Goal: Task Accomplishment & Management: Manage account settings

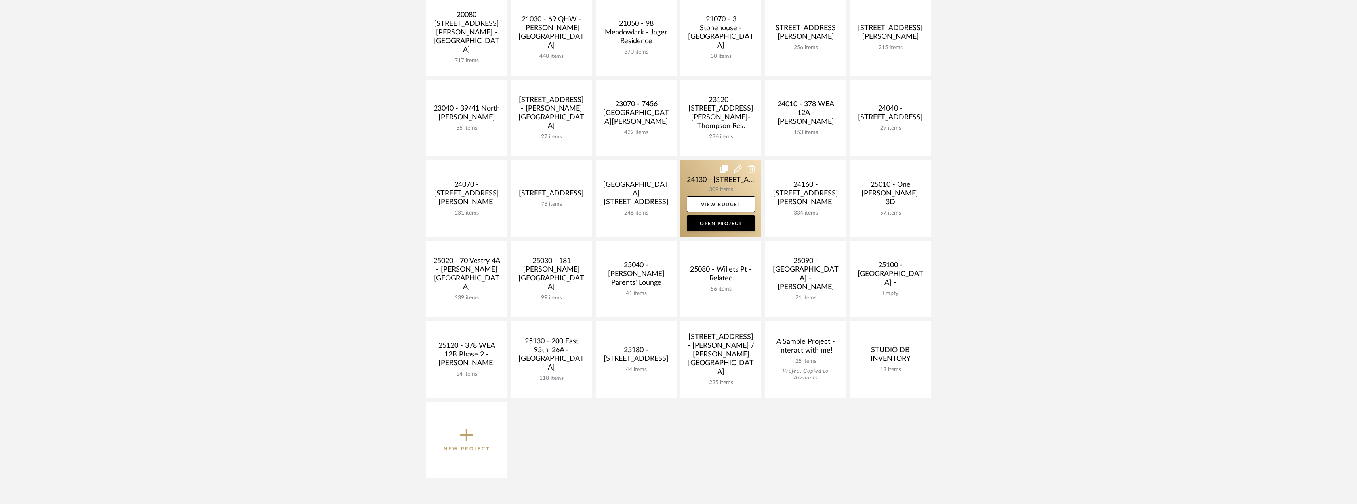
scroll to position [198, 0]
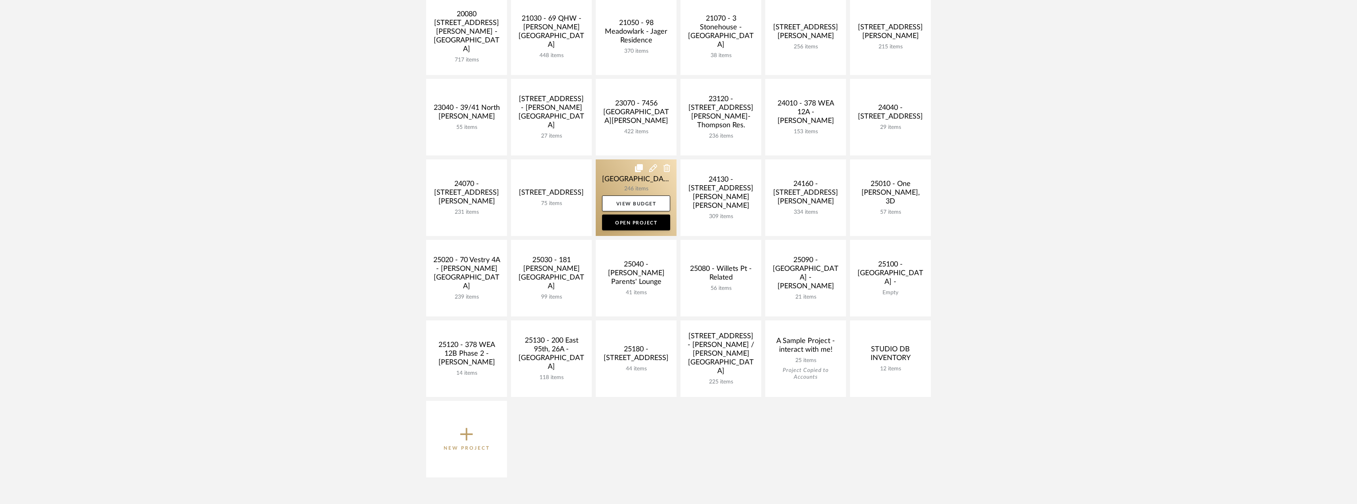
click at [645, 183] on link at bounding box center [636, 197] width 81 height 76
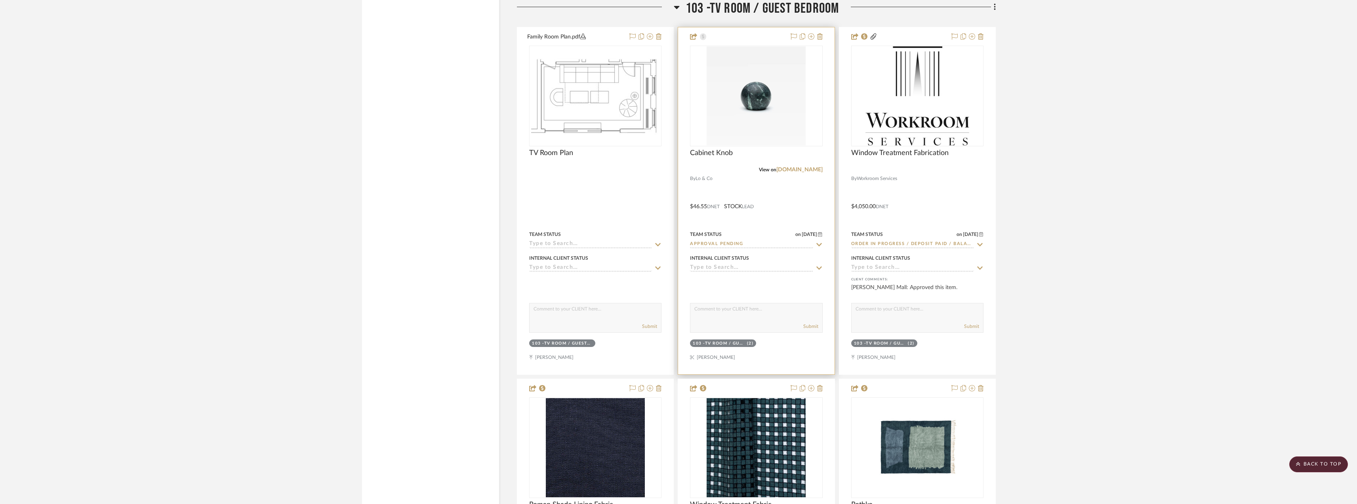
scroll to position [3566, 0]
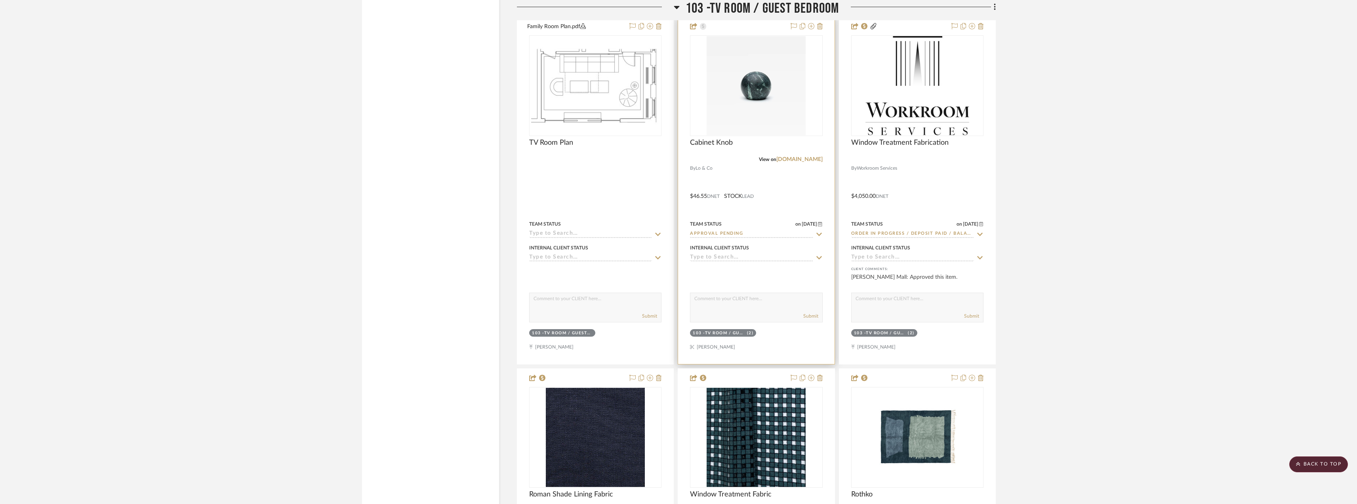
click at [725, 234] on input "Approval Pending" at bounding box center [751, 234] width 123 height 8
type input "need"
click at [732, 309] on span "Need to Order - Client Payment Received" at bounding box center [746, 316] width 95 height 14
type input "[DATE]"
type input "Need to Order - Client Payment Received"
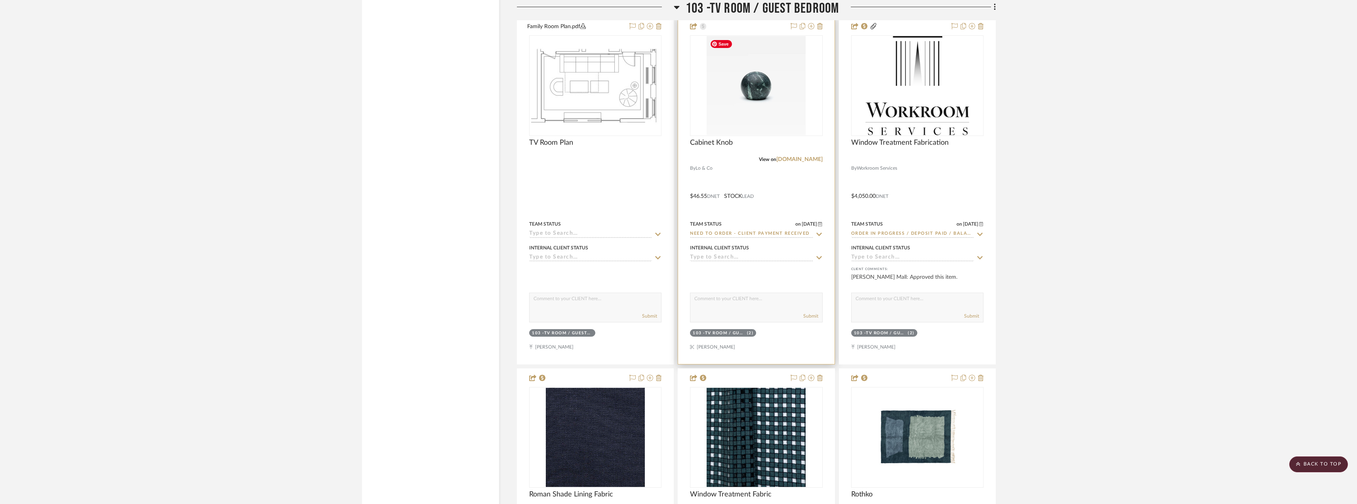
click at [756, 88] on img "0" at bounding box center [756, 85] width 99 height 99
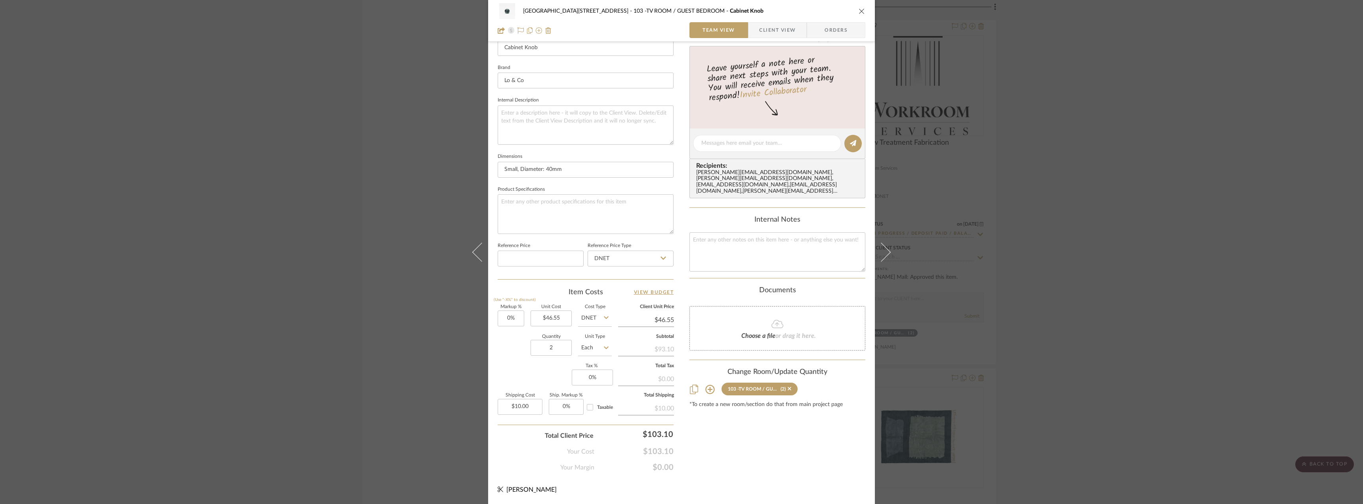
scroll to position [0, 0]
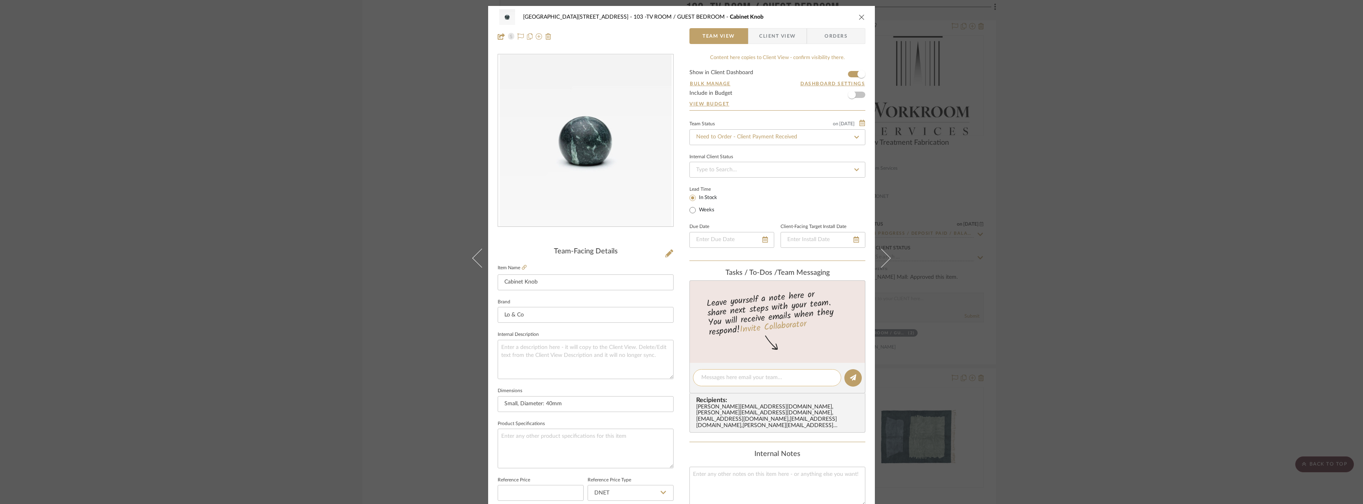
click at [725, 380] on textarea at bounding box center [767, 377] width 132 height 8
click at [703, 375] on textarea "HI Anela, do you mind ordering these knobs? Let's have them delivered to our of…" at bounding box center [767, 381] width 132 height 17
click at [788, 386] on textarea "Hi Anela, do you mind ordering these knobs? Let's have them delivered to our of…" at bounding box center [767, 381] width 132 height 17
type textarea "Hi Anela, do you mind ordering these knobs? Let's have them delivered to our of…"
click at [844, 377] on button at bounding box center [852, 377] width 17 height 17
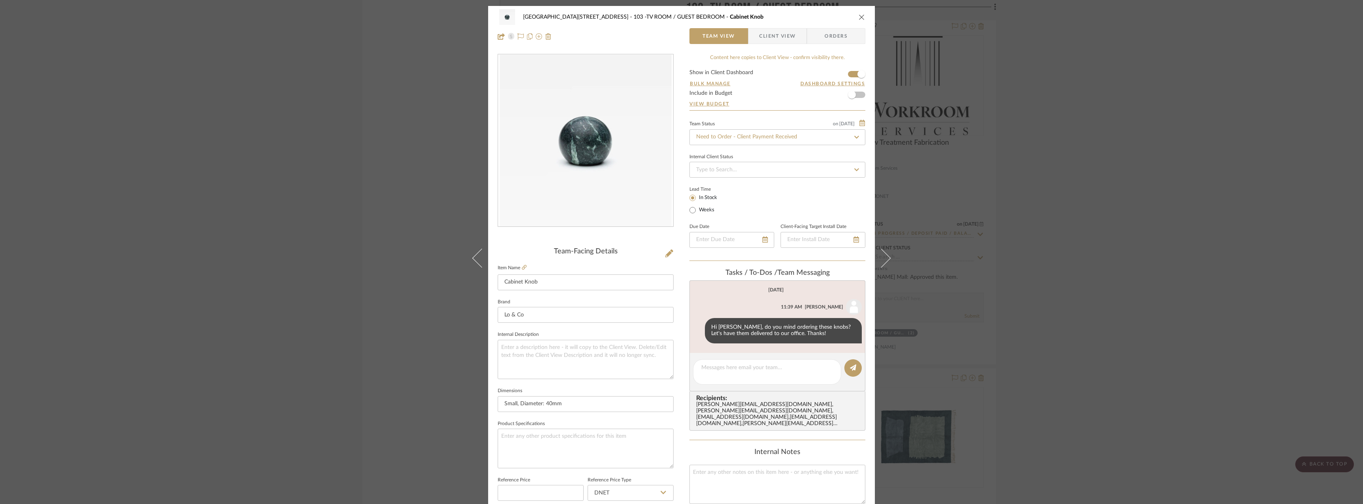
click at [1046, 255] on div "24100 - 1175 Park Avenue - Mall 103 -TV ROOM / GUEST BEDROOM Cabinet Knob Team …" at bounding box center [681, 252] width 1363 height 504
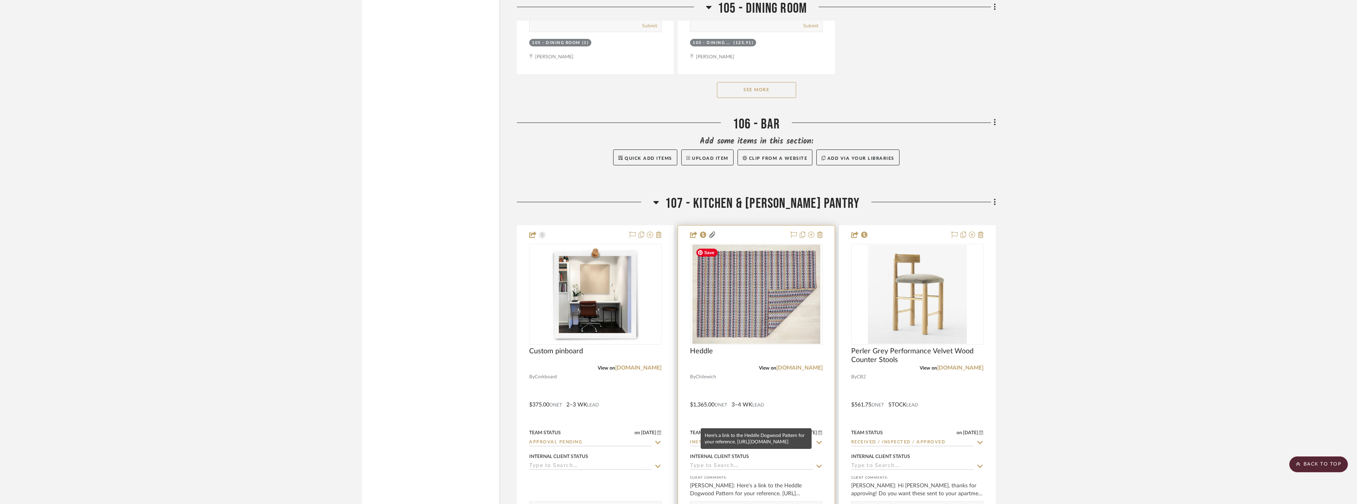
scroll to position [6538, 0]
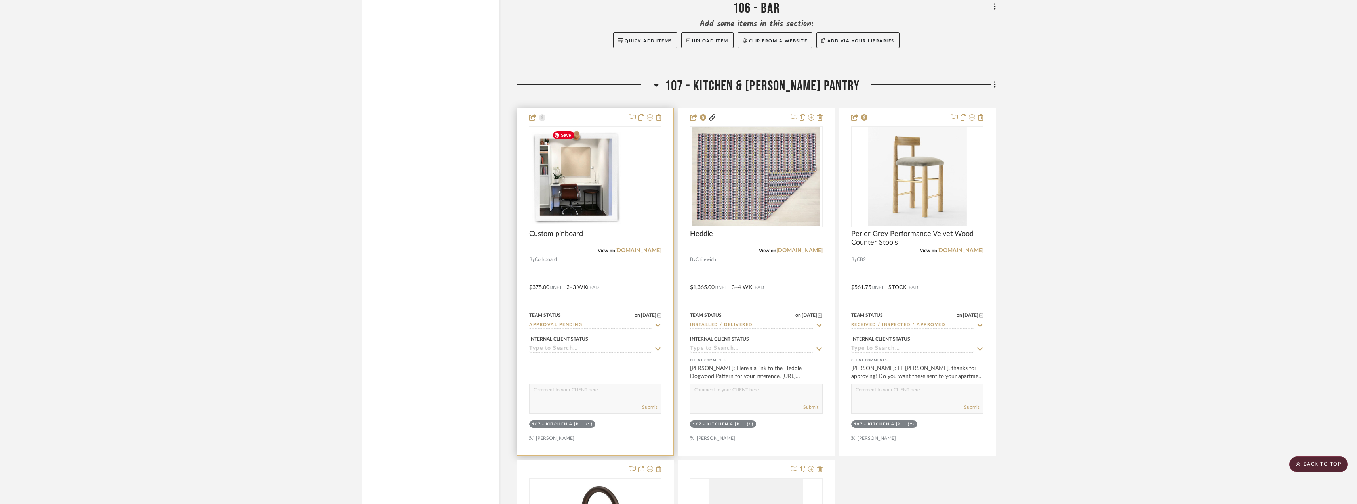
click at [0, 0] on img at bounding box center [0, 0] width 0 height 0
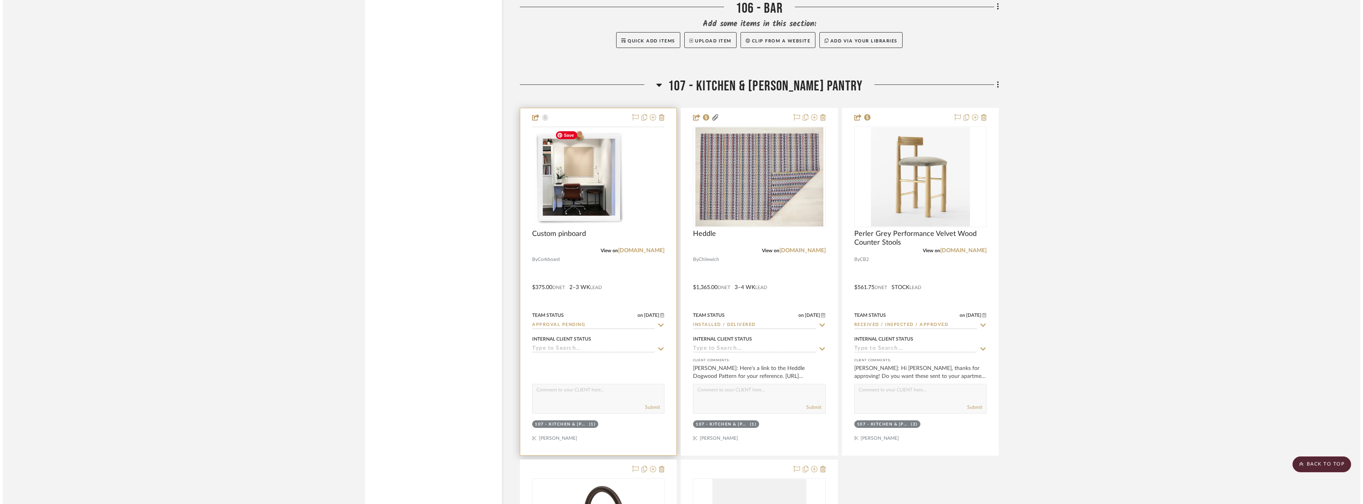
scroll to position [0, 0]
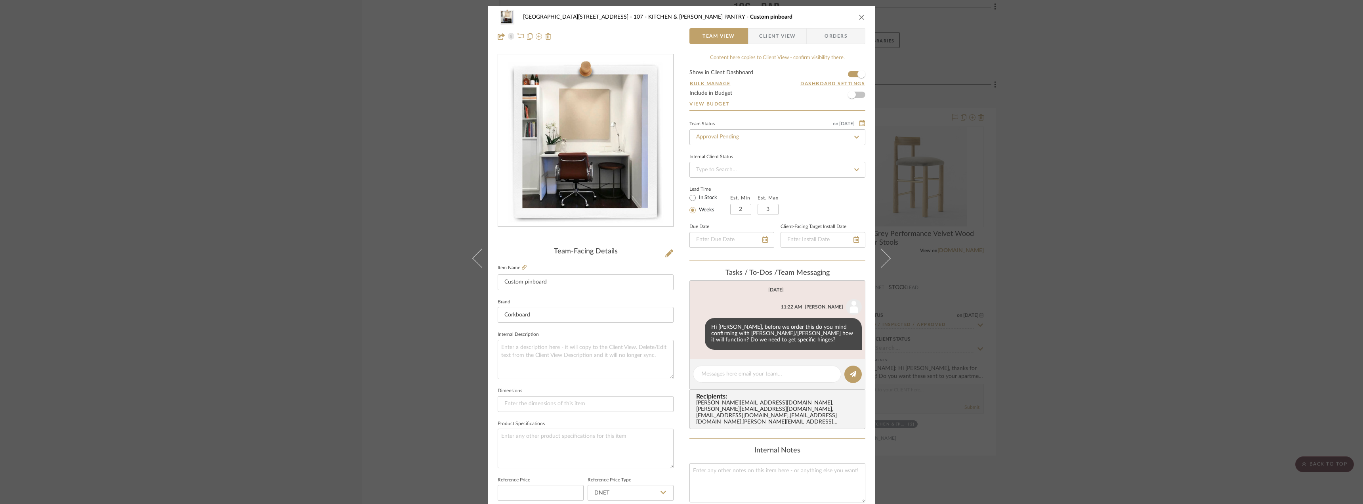
click at [776, 38] on span "Client View" at bounding box center [777, 36] width 36 height 16
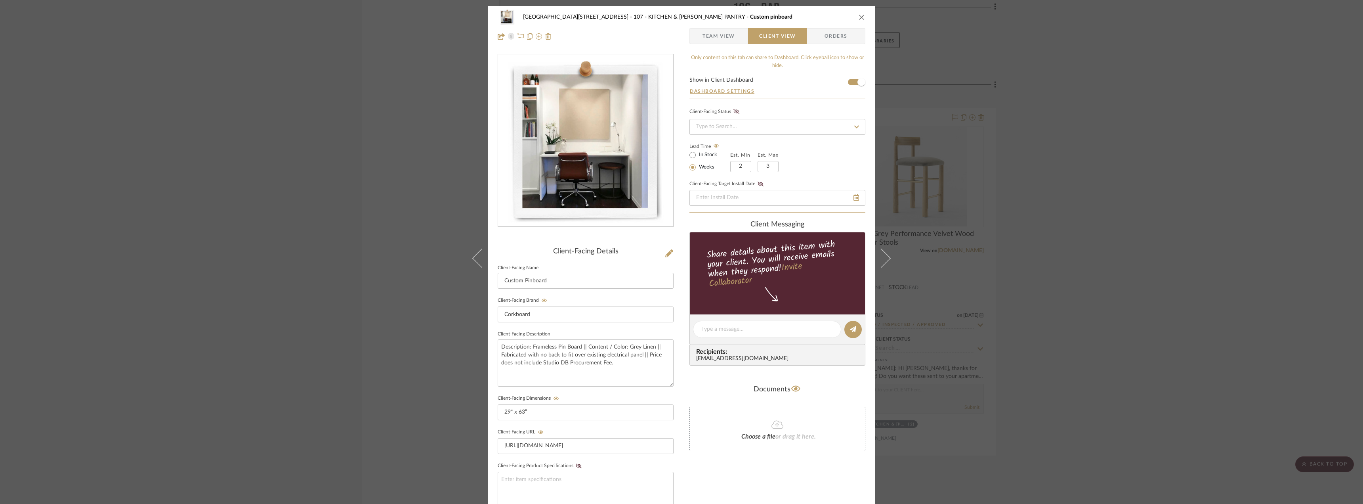
click at [728, 36] on span "Team View" at bounding box center [719, 36] width 32 height 16
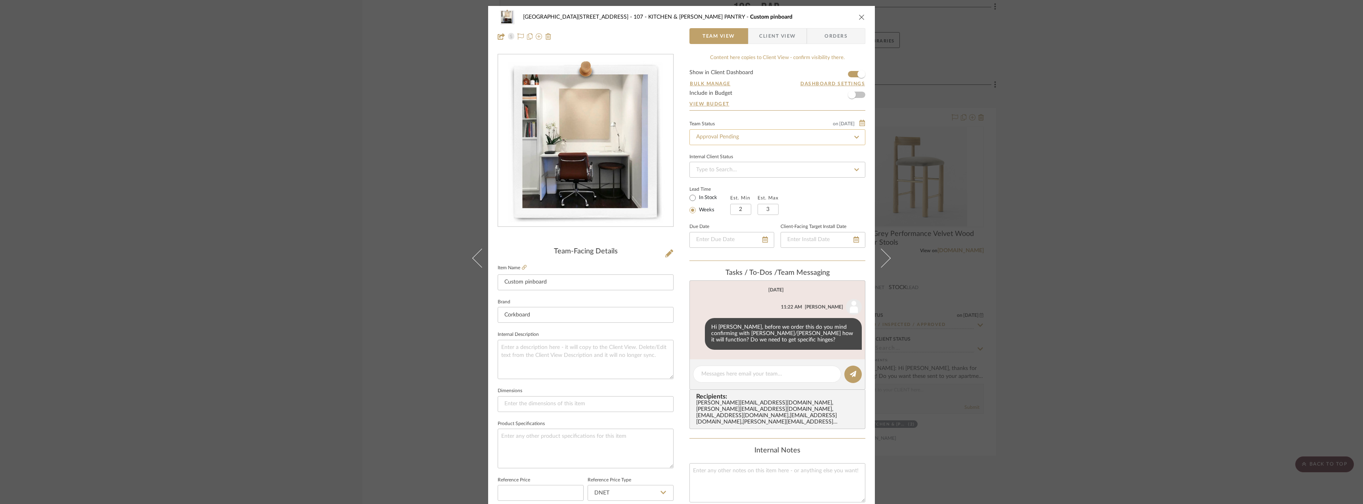
click at [714, 137] on input "Approval Pending" at bounding box center [777, 137] width 176 height 16
type input "need"
click at [721, 218] on span "Need to Order - Client Payment Received" at bounding box center [745, 219] width 101 height 6
type input "10/1/2025"
type input "Need to Order - Client Payment Received"
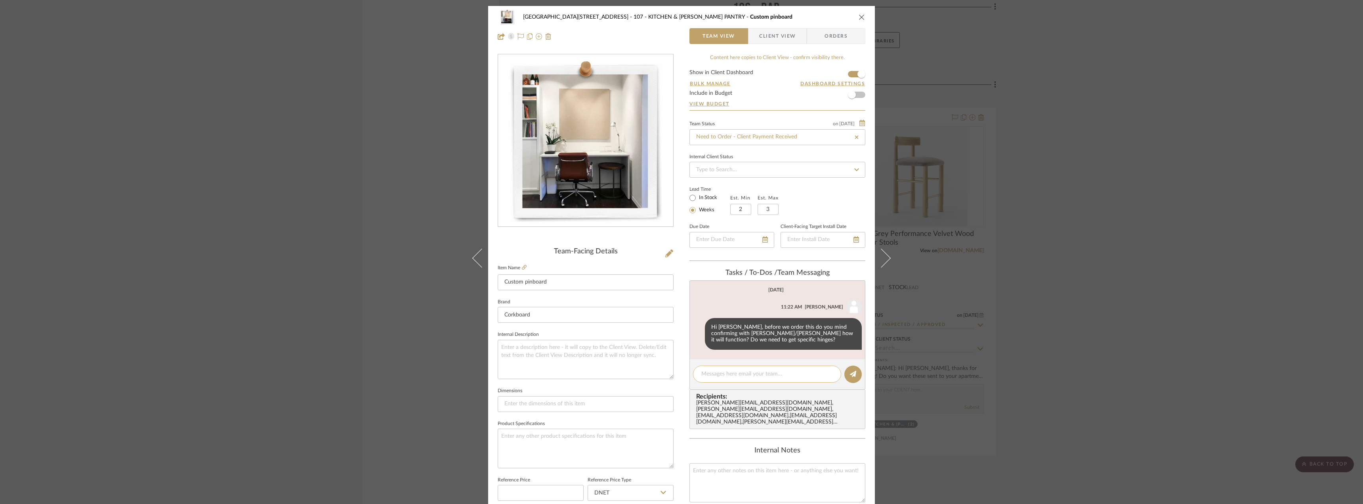
click at [740, 367] on div at bounding box center [767, 373] width 148 height 17
type input "10/1/2025"
type input "Need to Order - Client Payment Received"
click at [736, 370] on textarea at bounding box center [767, 374] width 132 height 8
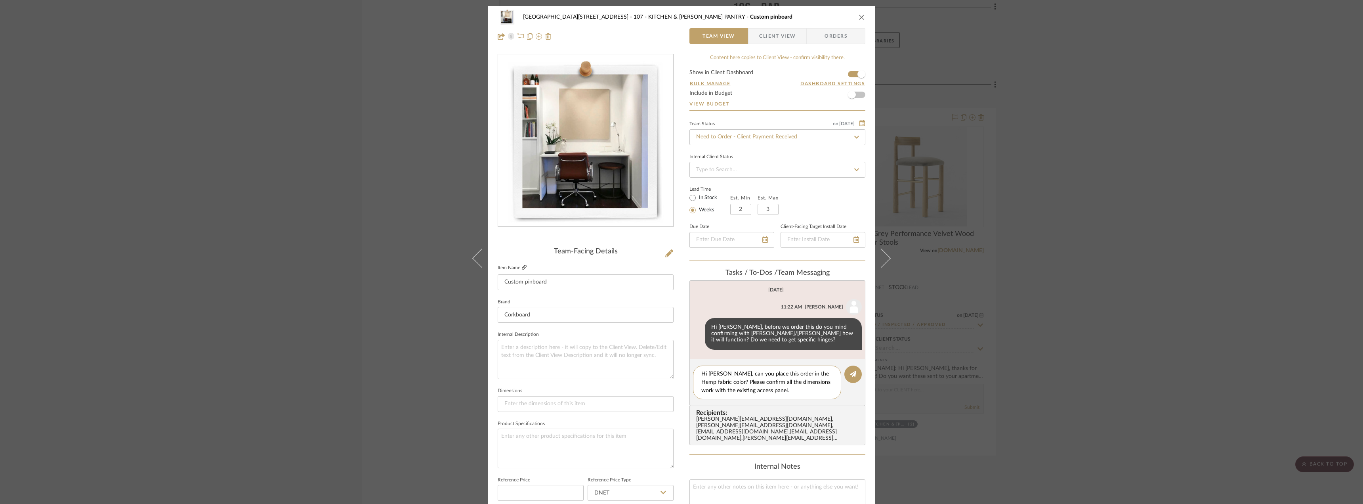
click at [523, 269] on icon at bounding box center [524, 267] width 5 height 5
click at [809, 374] on textarea "Hi Jada, can you place this order in the Hemp fabric color? Please confirm all …" at bounding box center [767, 382] width 132 height 25
drag, startPoint x: 713, startPoint y: 380, endPoint x: 774, endPoint y: 375, distance: 61.2
click at [774, 375] on textarea "Hi Jada, can you place this order in the Hemp fabric color? Please confirm all …" at bounding box center [767, 382] width 132 height 25
click at [774, 371] on textarea "Hi Jada, can you place this orde? Please confirm all the dimensions work with t…" at bounding box center [767, 378] width 132 height 17
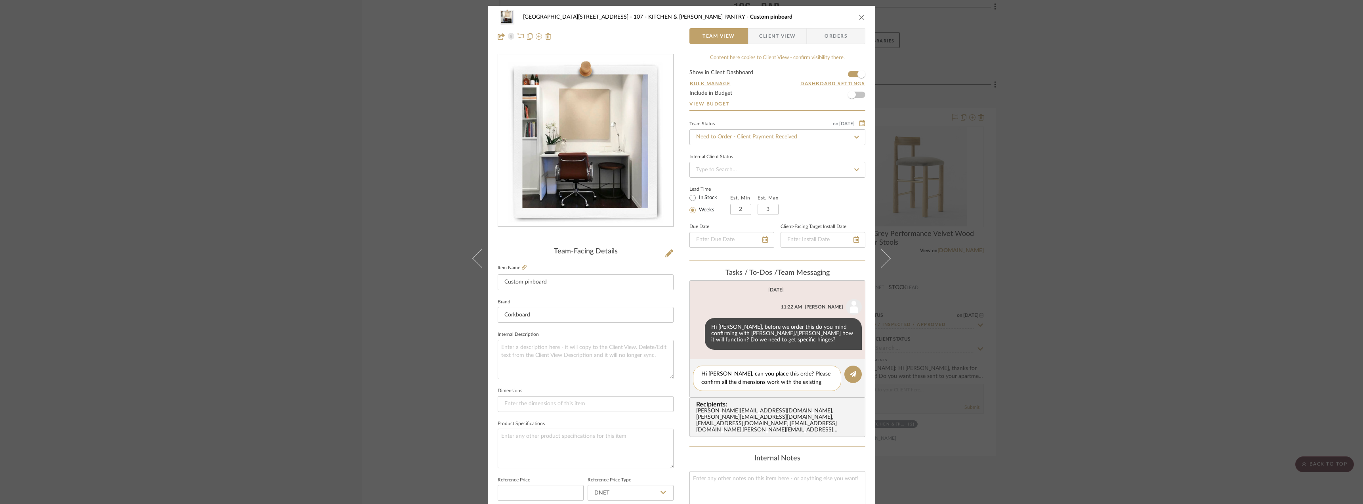
type textarea "Hi Jada, can you place this order? Please confirm all the dimensions work with …"
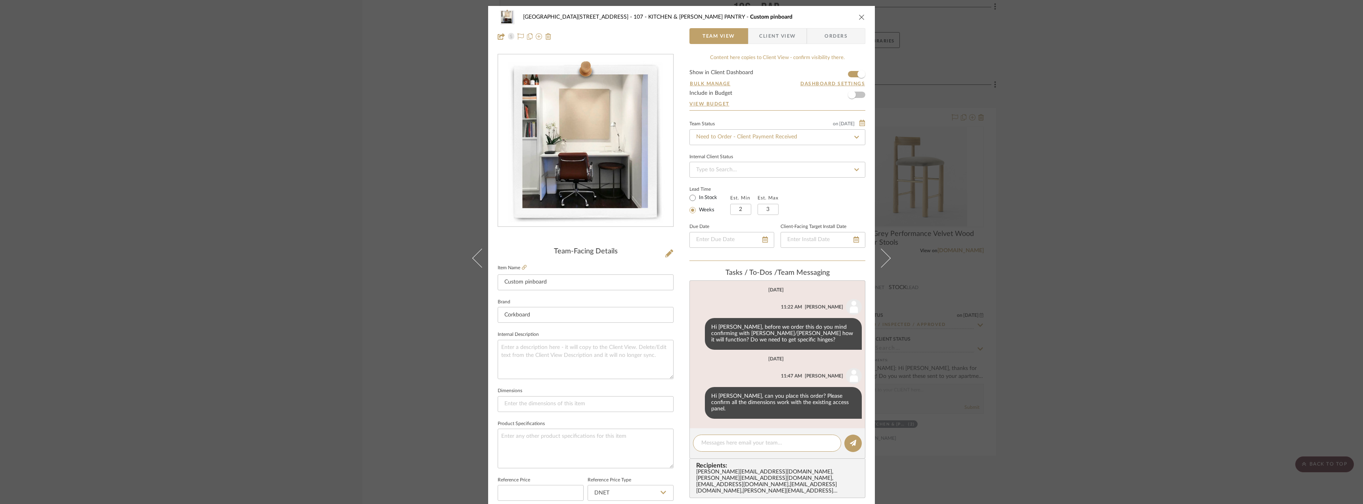
click at [1074, 332] on div "24100 - 1175 Park Avenue - Mall 107 - KITCHEN & BUTLER'S PANTRY Custom pinboard…" at bounding box center [681, 252] width 1363 height 504
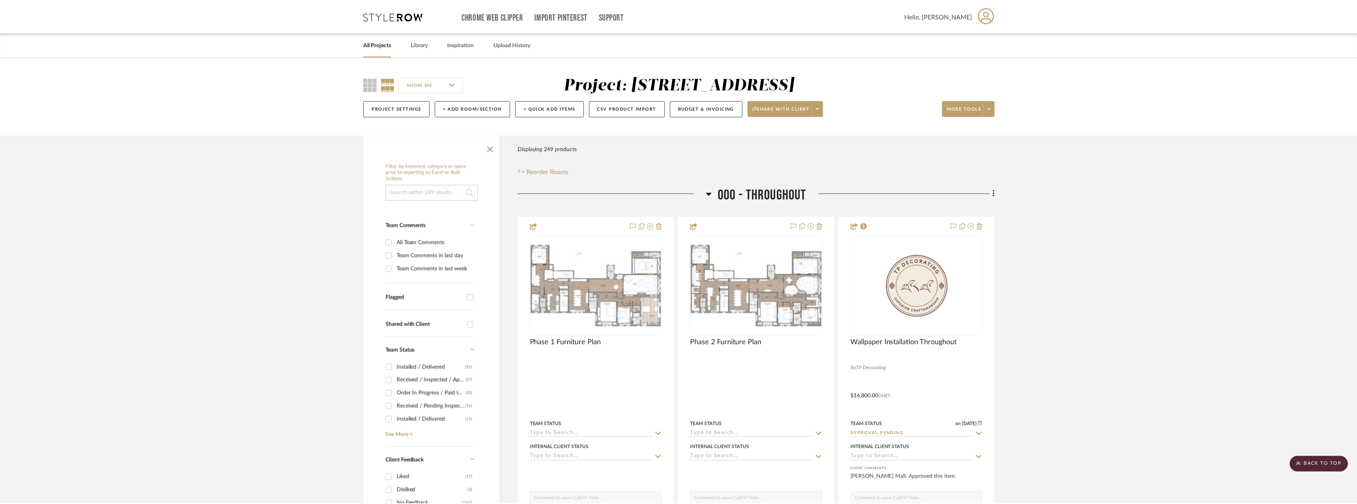
scroll to position [6538, 0]
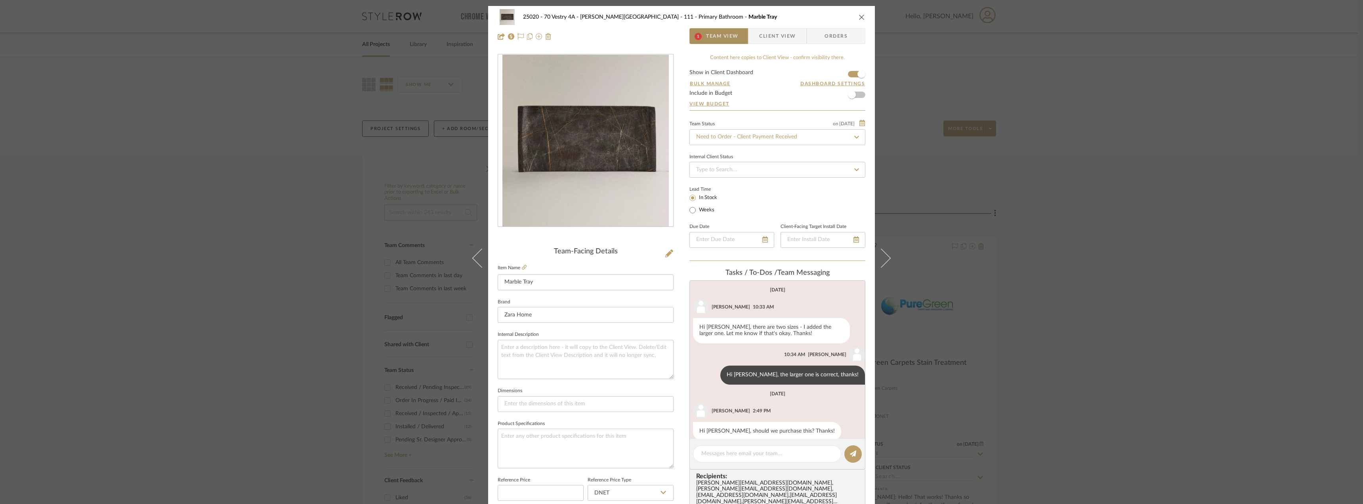
click at [710, 35] on span "Team View" at bounding box center [722, 36] width 32 height 16
click at [523, 267] on icon at bounding box center [524, 267] width 5 height 5
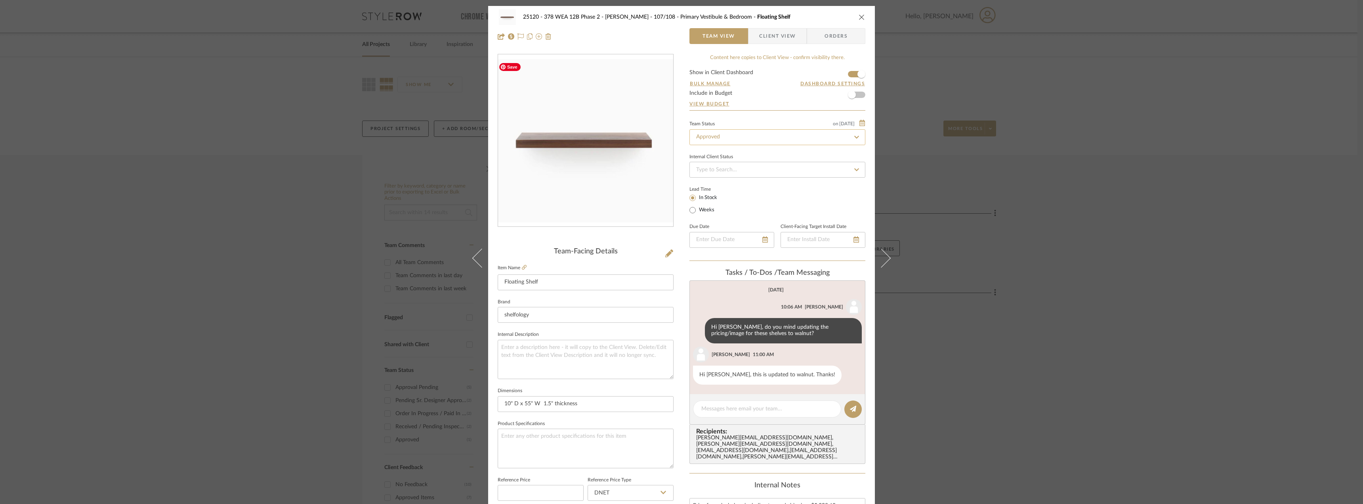
click at [760, 139] on input "Approved" at bounding box center [777, 137] width 176 height 16
click at [726, 193] on div "Approved / On Hold" at bounding box center [774, 199] width 175 height 20
type input "Approved / On Hold"
click at [709, 406] on textarea at bounding box center [767, 409] width 132 height 8
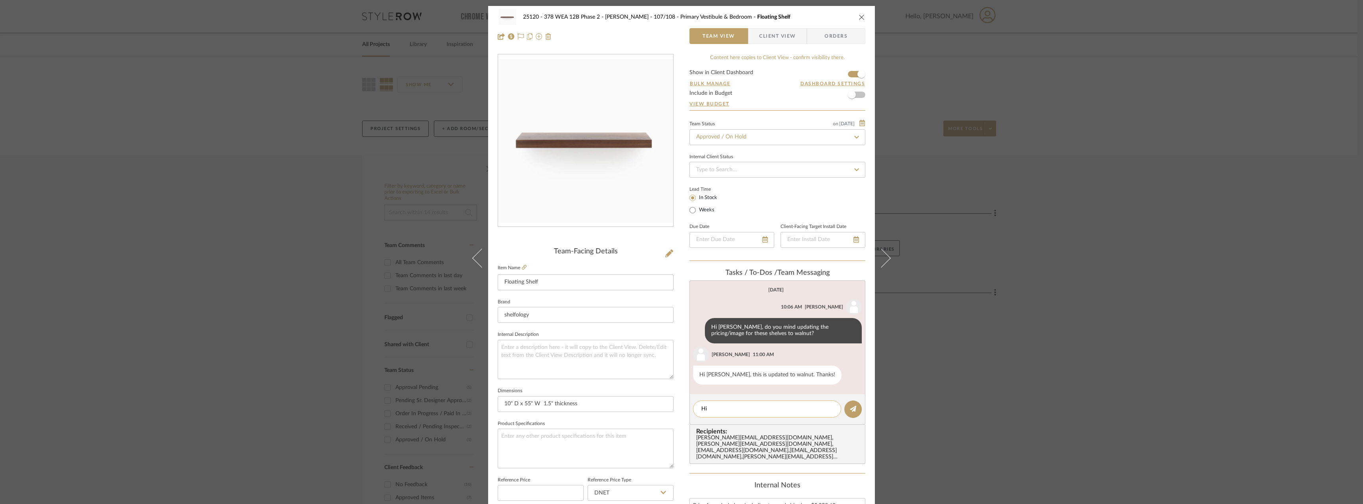
type textarea "H"
type textarea "We're going to price custom shelves with the contractor instead. Let's hold off…"
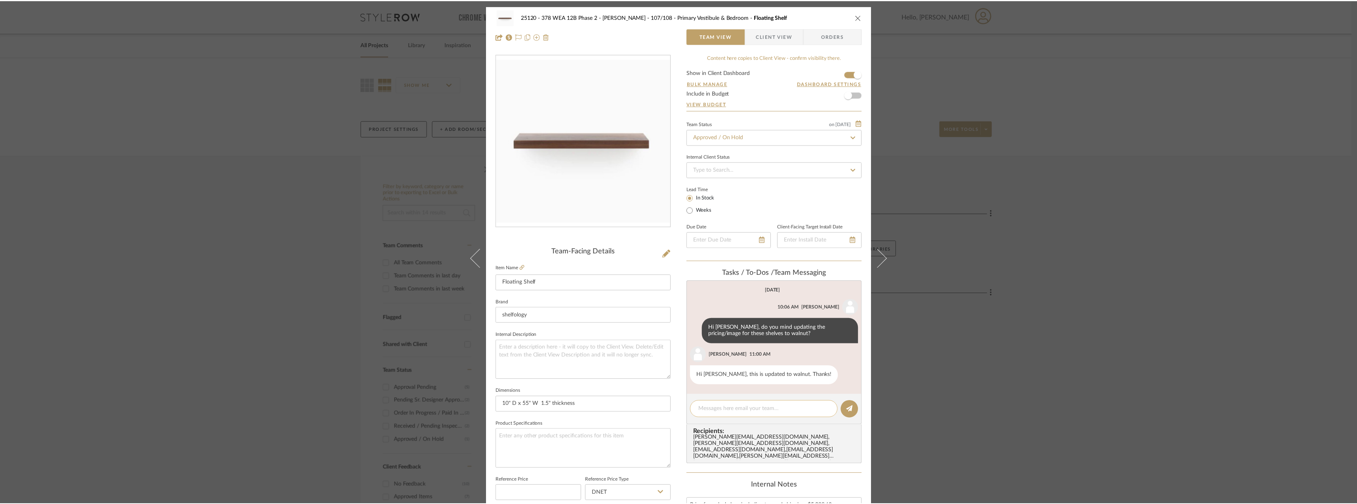
scroll to position [24, 0]
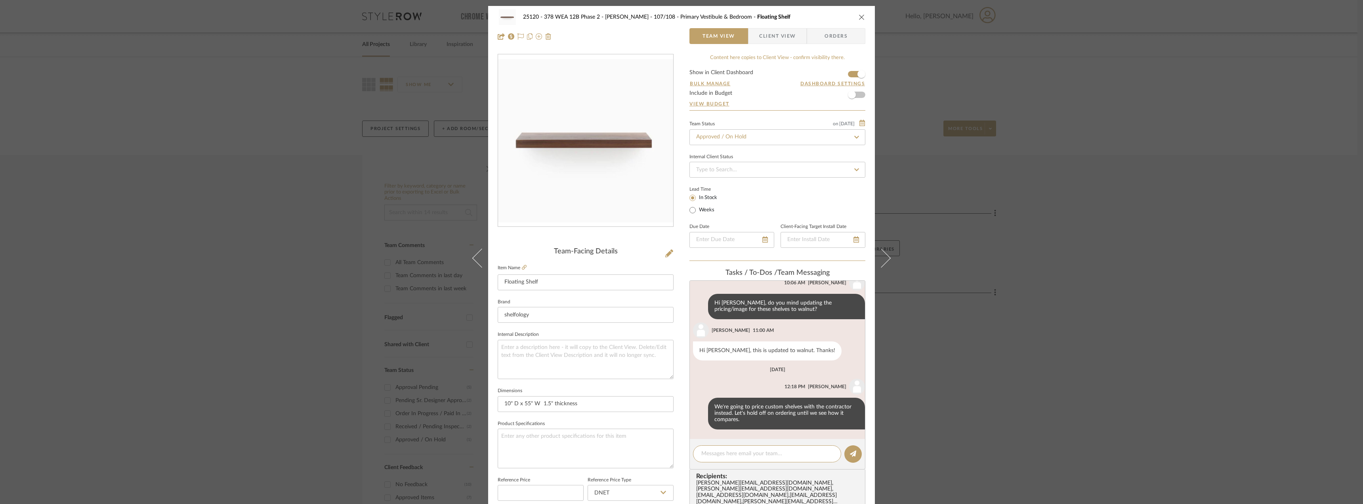
click at [142, 248] on div "25120 - 378 WEA 12B Phase 2 - Mautner 107/108 - Primary Vestibule & Bedroom Flo…" at bounding box center [681, 252] width 1363 height 504
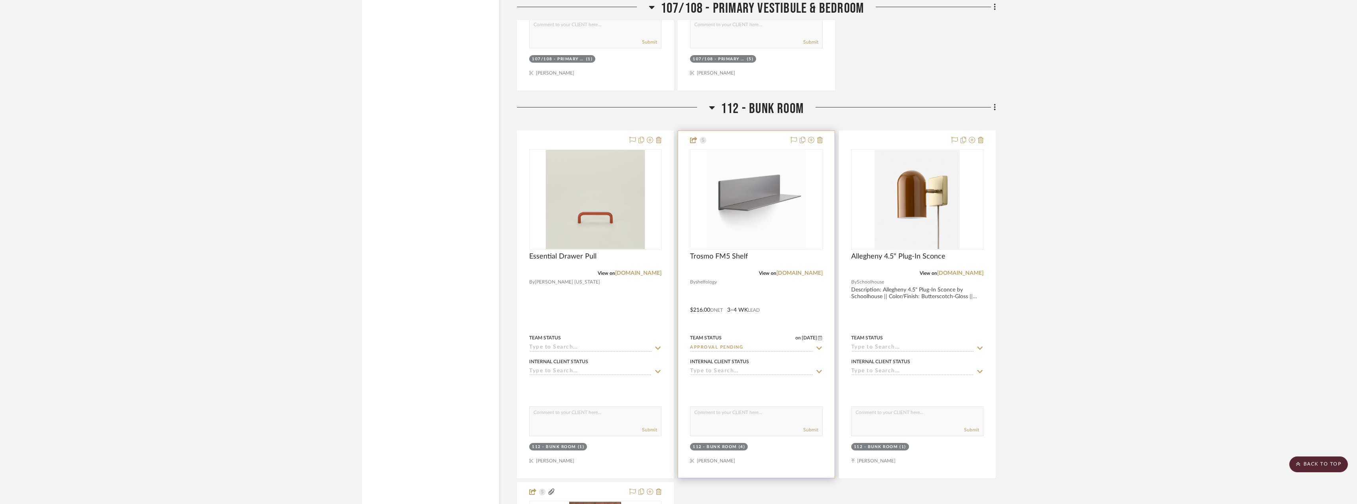
scroll to position [1347, 0]
click at [563, 349] on input at bounding box center [590, 349] width 123 height 8
type input "quote"
click at [569, 366] on span "Quote Needed" at bounding box center [559, 366] width 43 height 6
type input "10/1/2025"
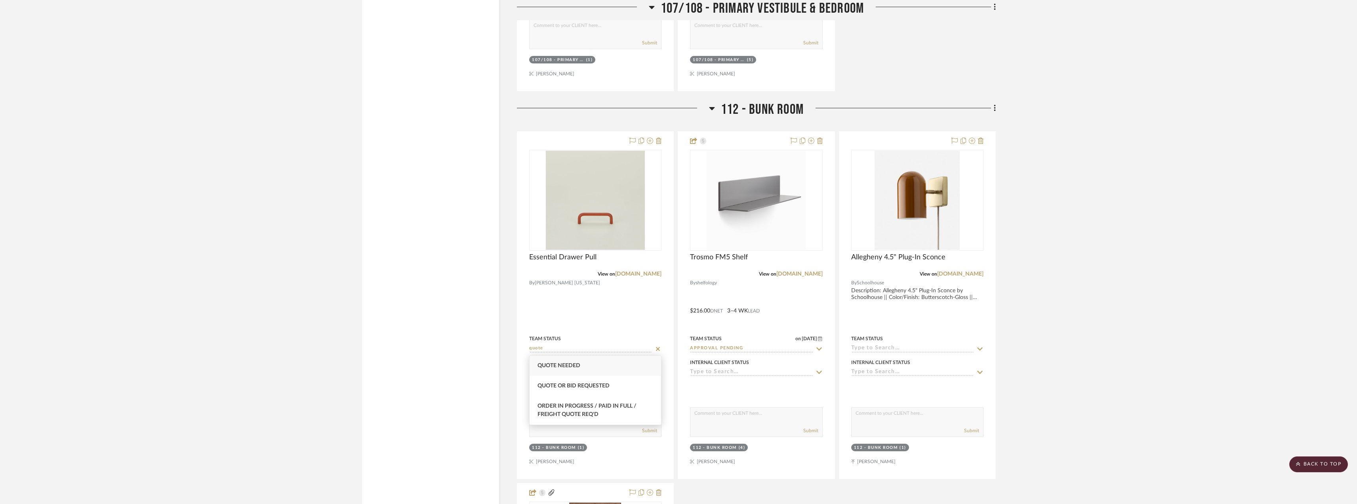
type input "Quote Needed"
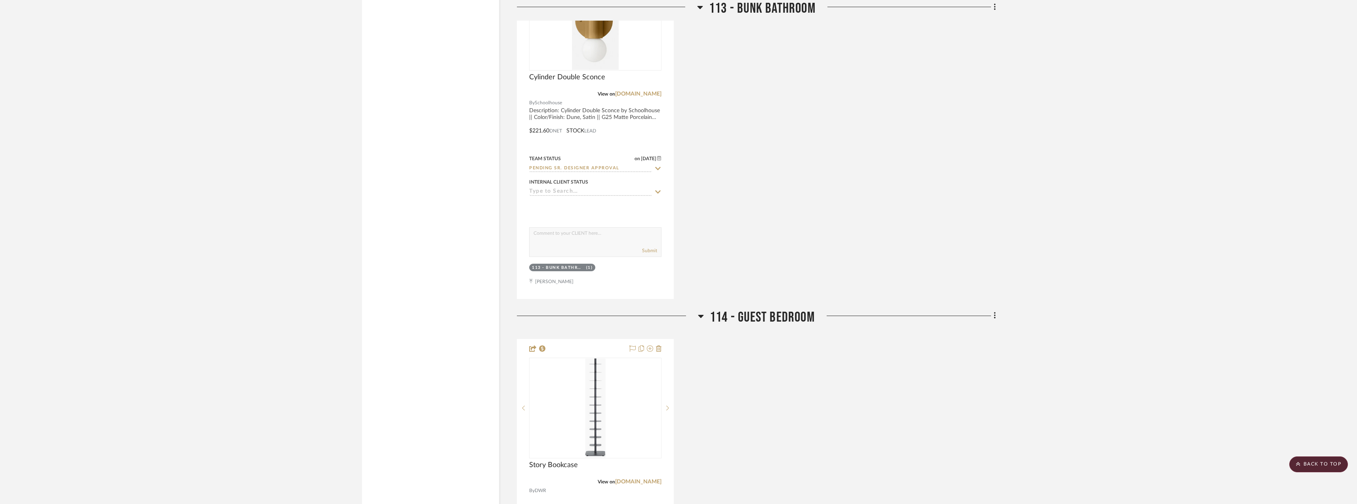
scroll to position [2258, 0]
